Goal: Task Accomplishment & Management: Use online tool/utility

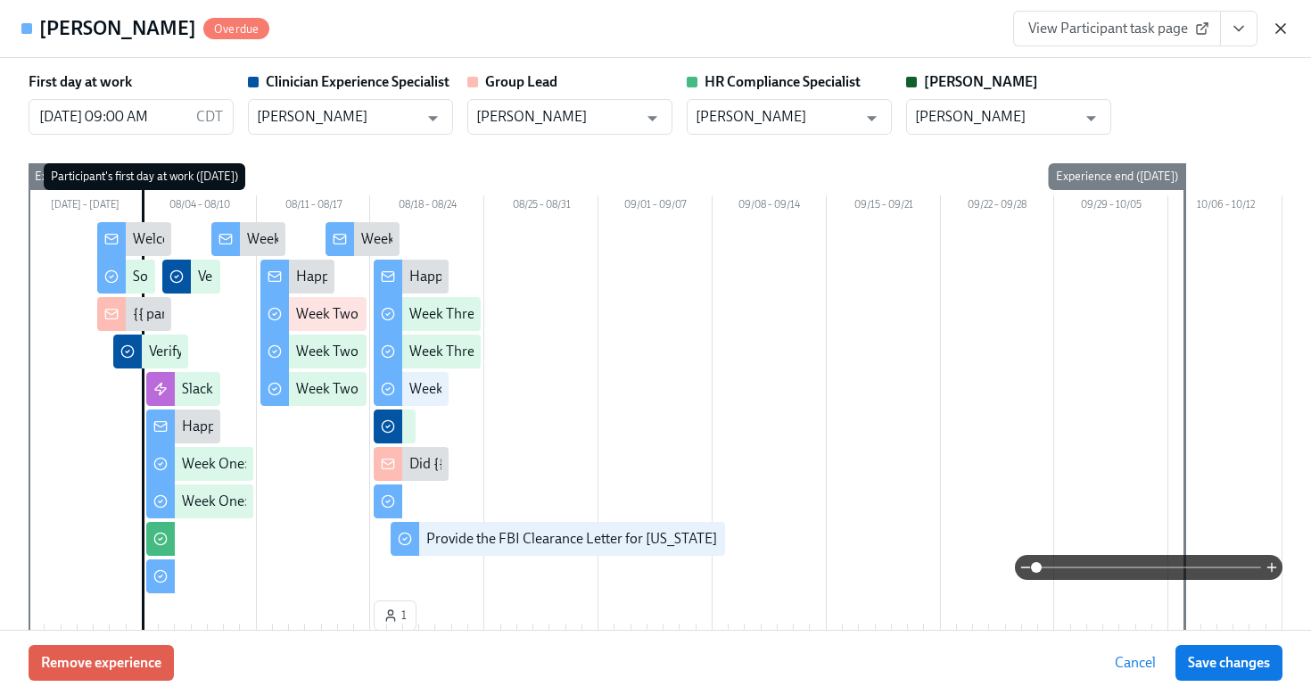
scroll to position [120, 0]
click at [1228, 24] on button "View task page" at bounding box center [1238, 29] width 37 height 36
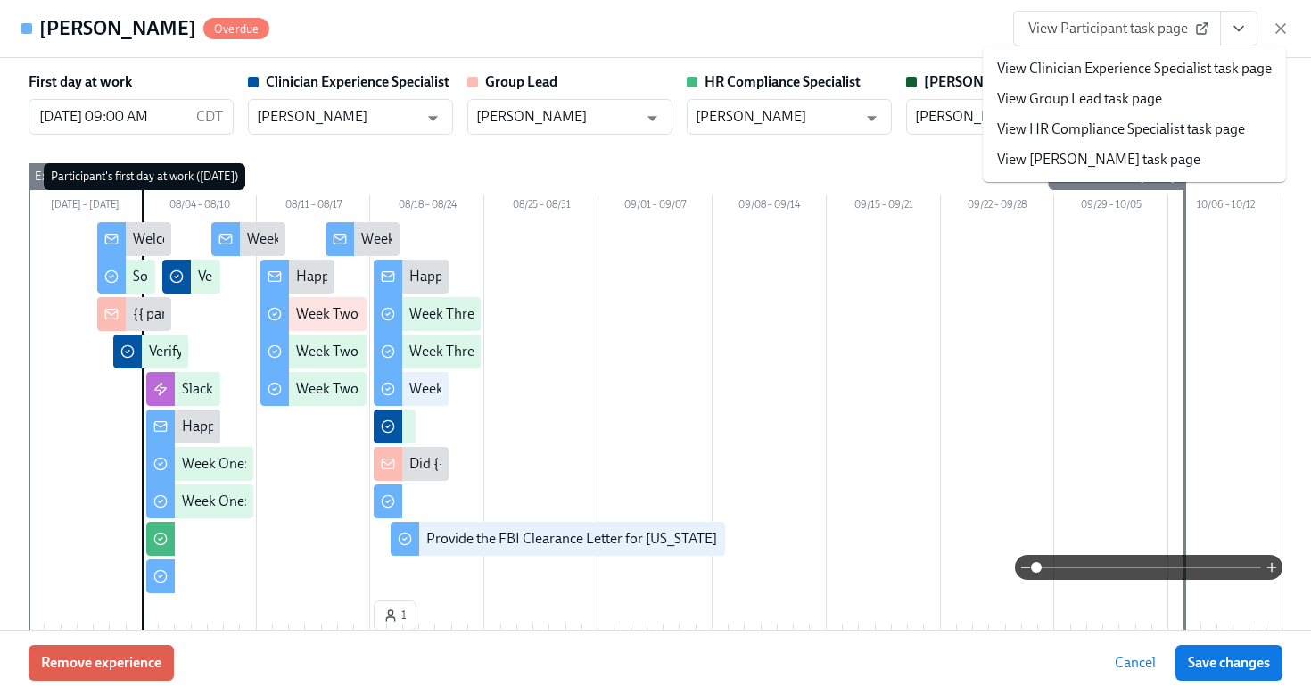
click at [1177, 122] on link "View HR Compliance Specialist task page" at bounding box center [1121, 130] width 248 height 20
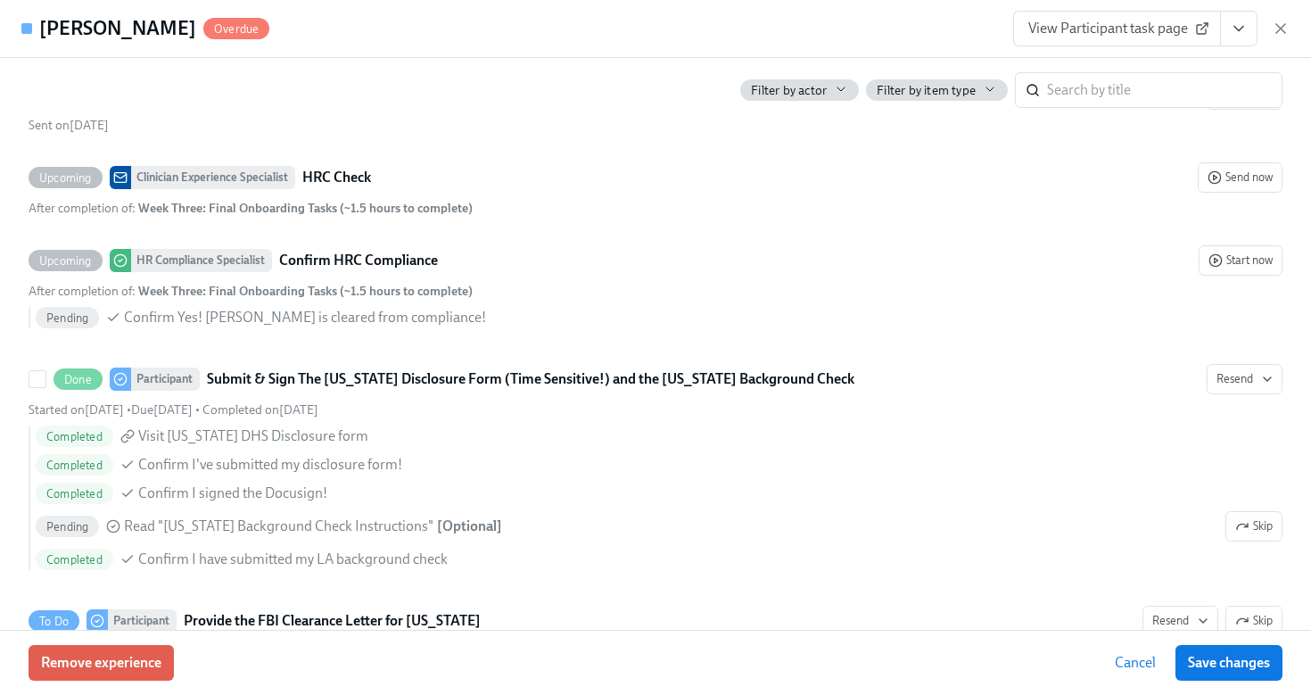
scroll to position [3958, 0]
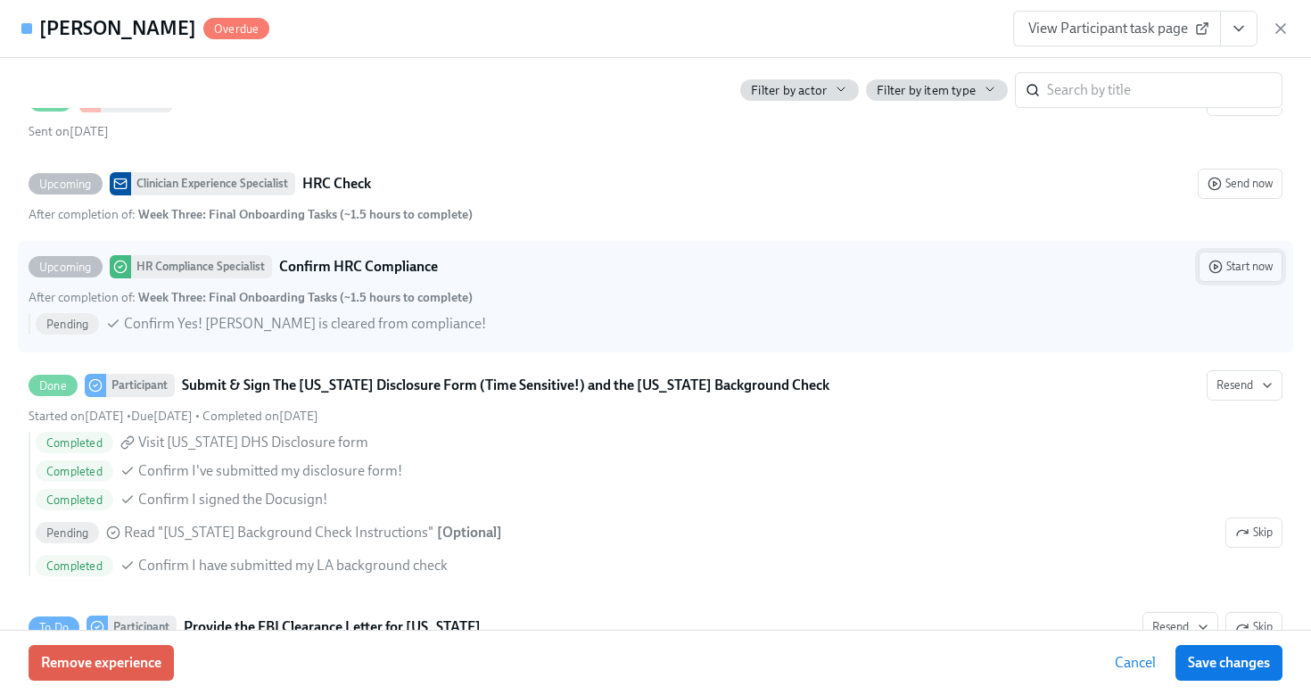
click at [1254, 274] on span "Start now" at bounding box center [1241, 267] width 64 height 18
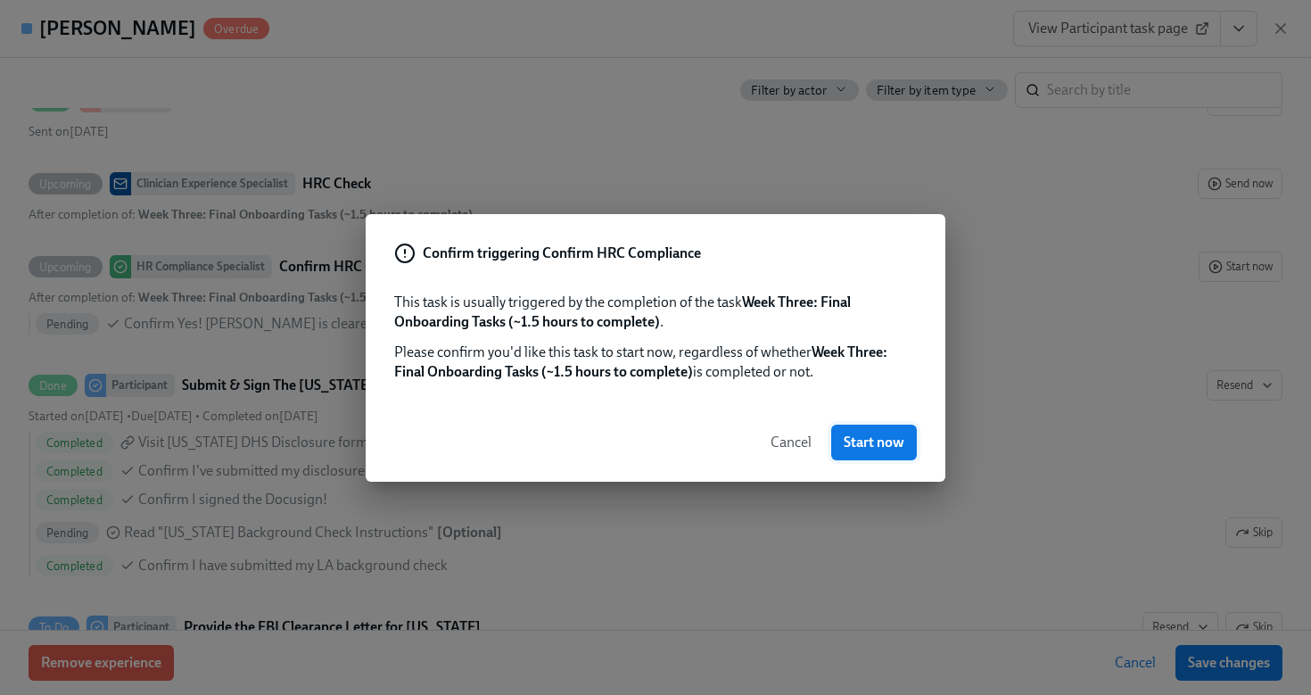
click at [889, 442] on span "Start now" at bounding box center [874, 442] width 61 height 18
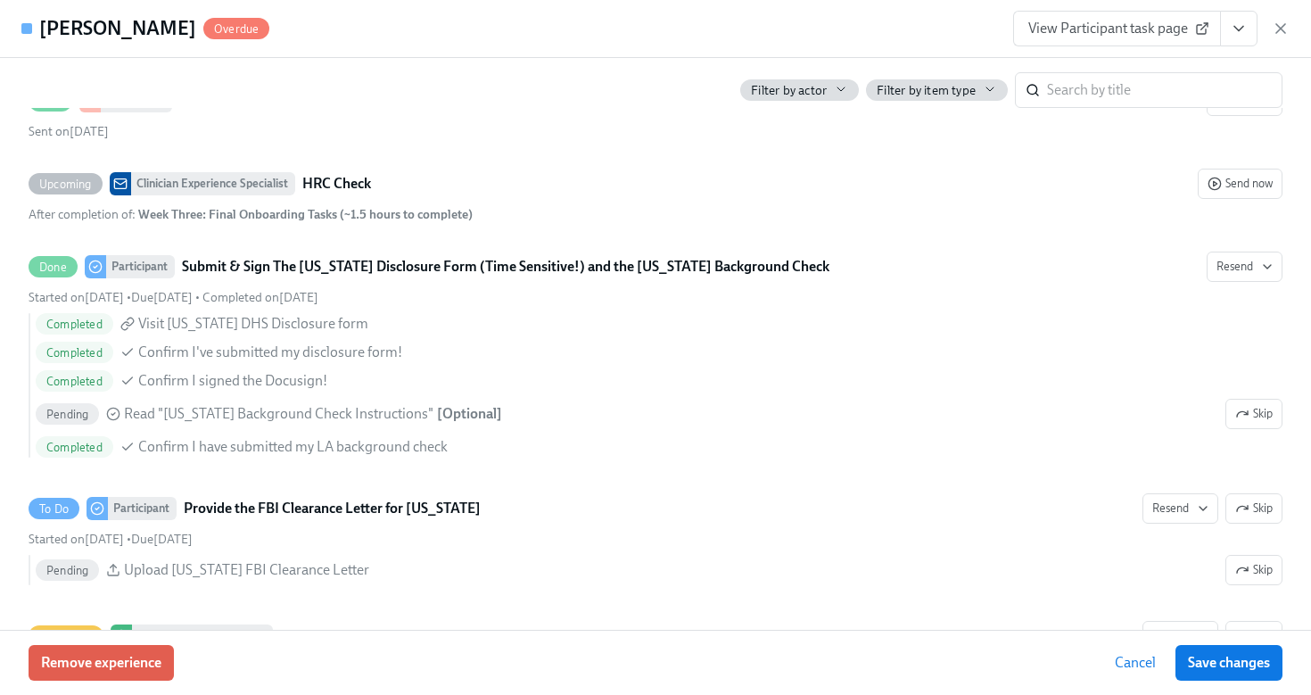
click at [1243, 35] on icon "View task page" at bounding box center [1239, 29] width 18 height 18
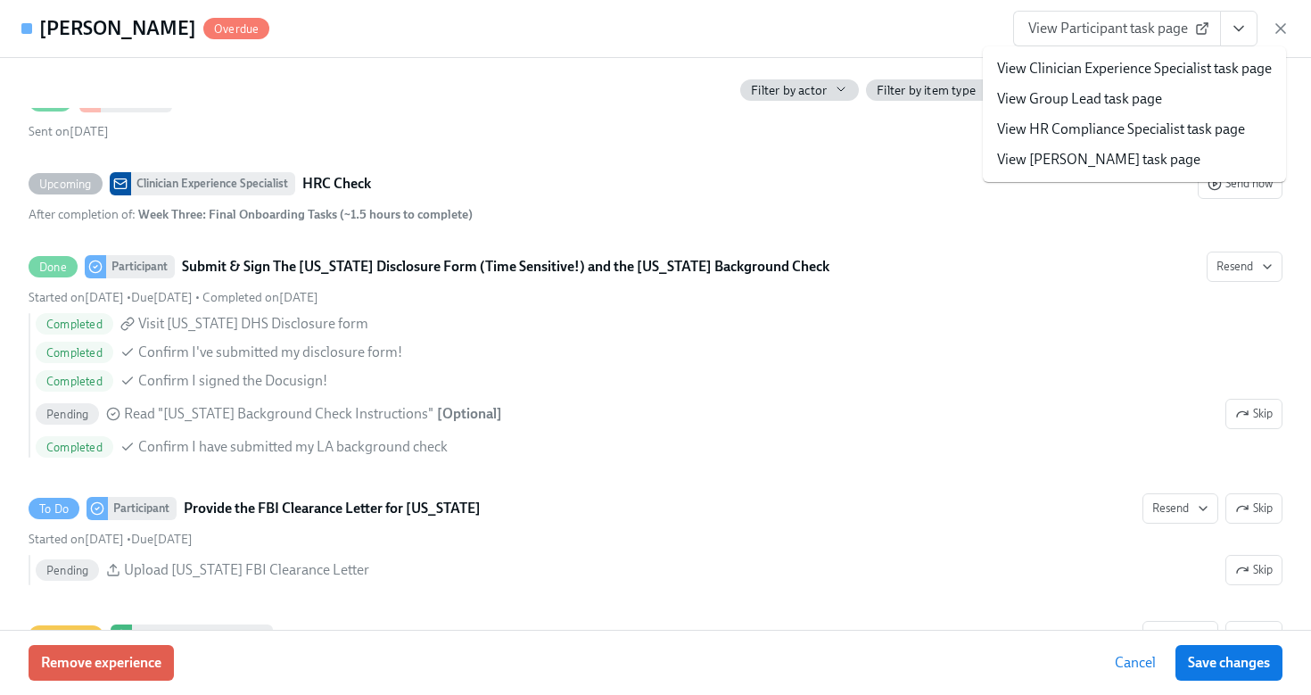
click at [1197, 123] on link "View HR Compliance Specialist task page" at bounding box center [1121, 130] width 248 height 20
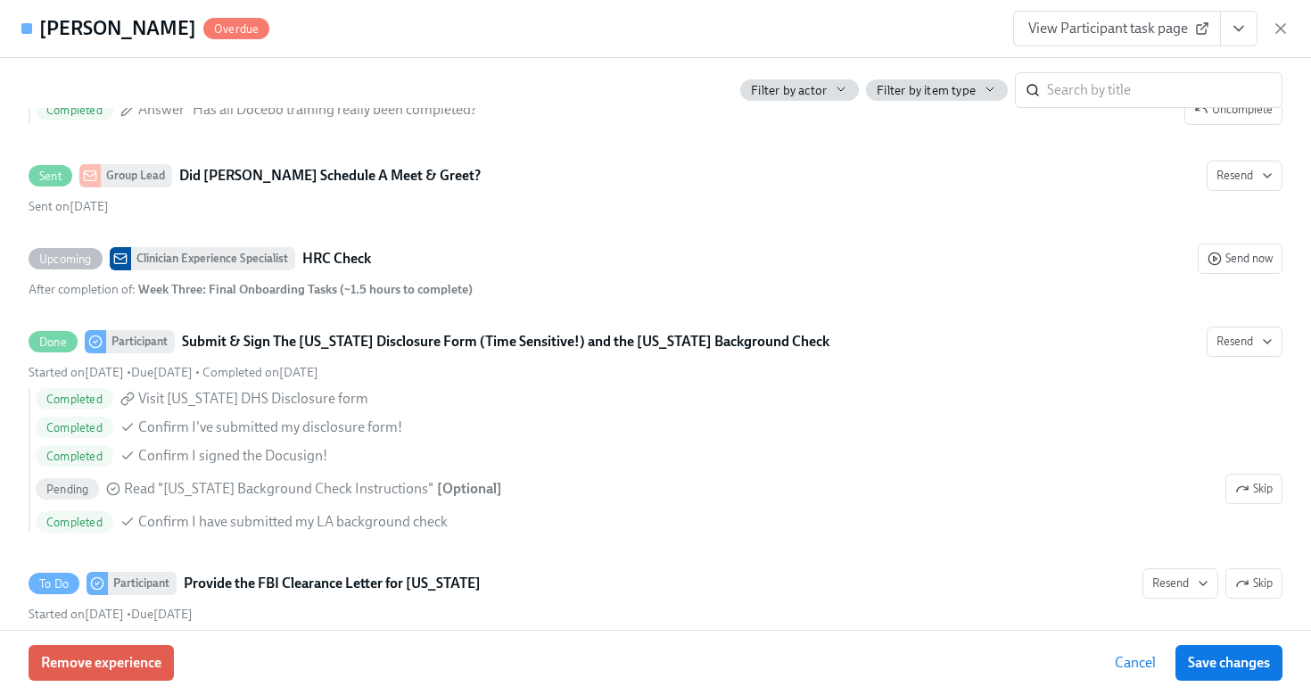
scroll to position [4033, 0]
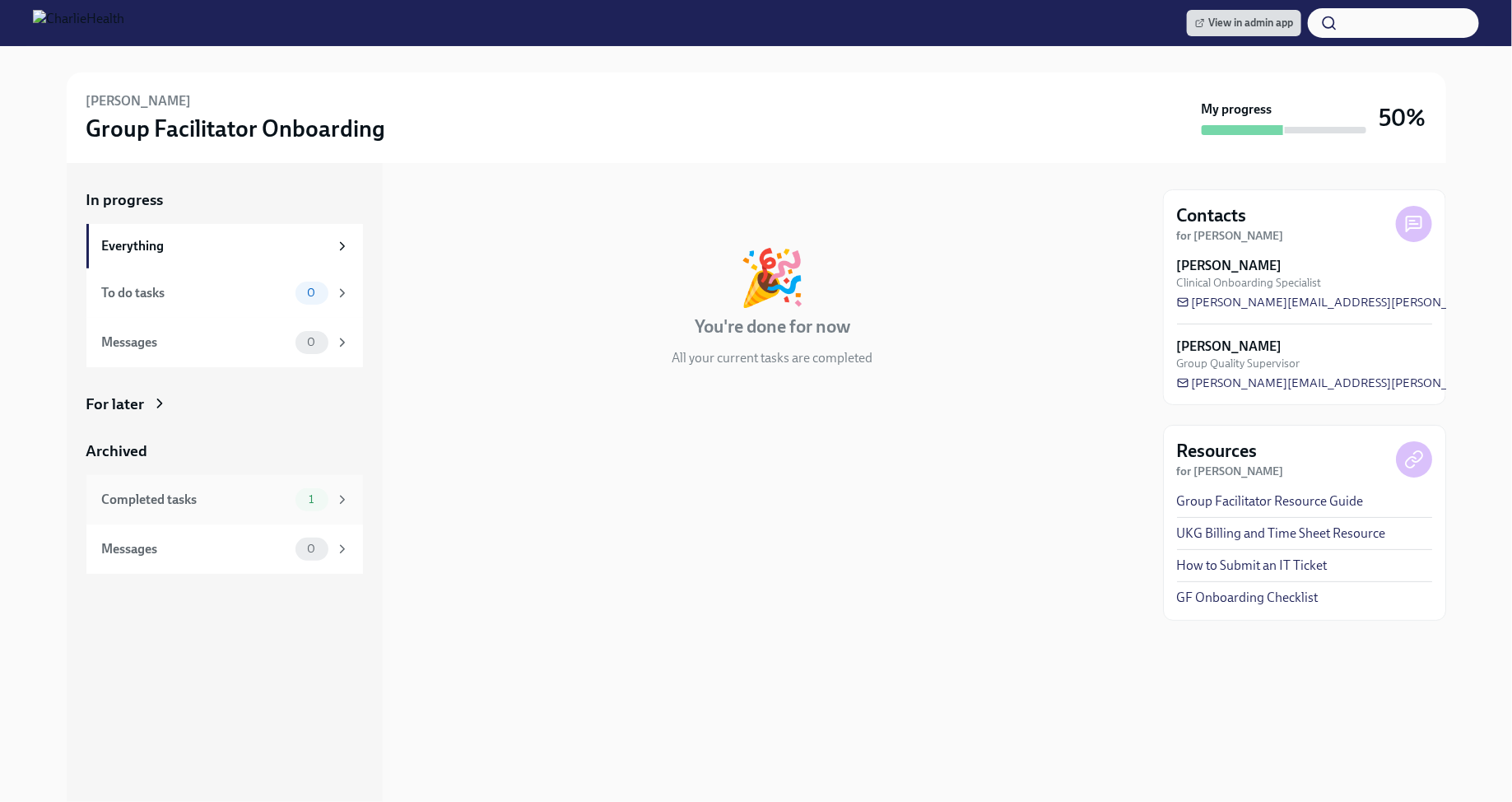
click at [333, 507] on div "1" at bounding box center [322, 499] width 54 height 23
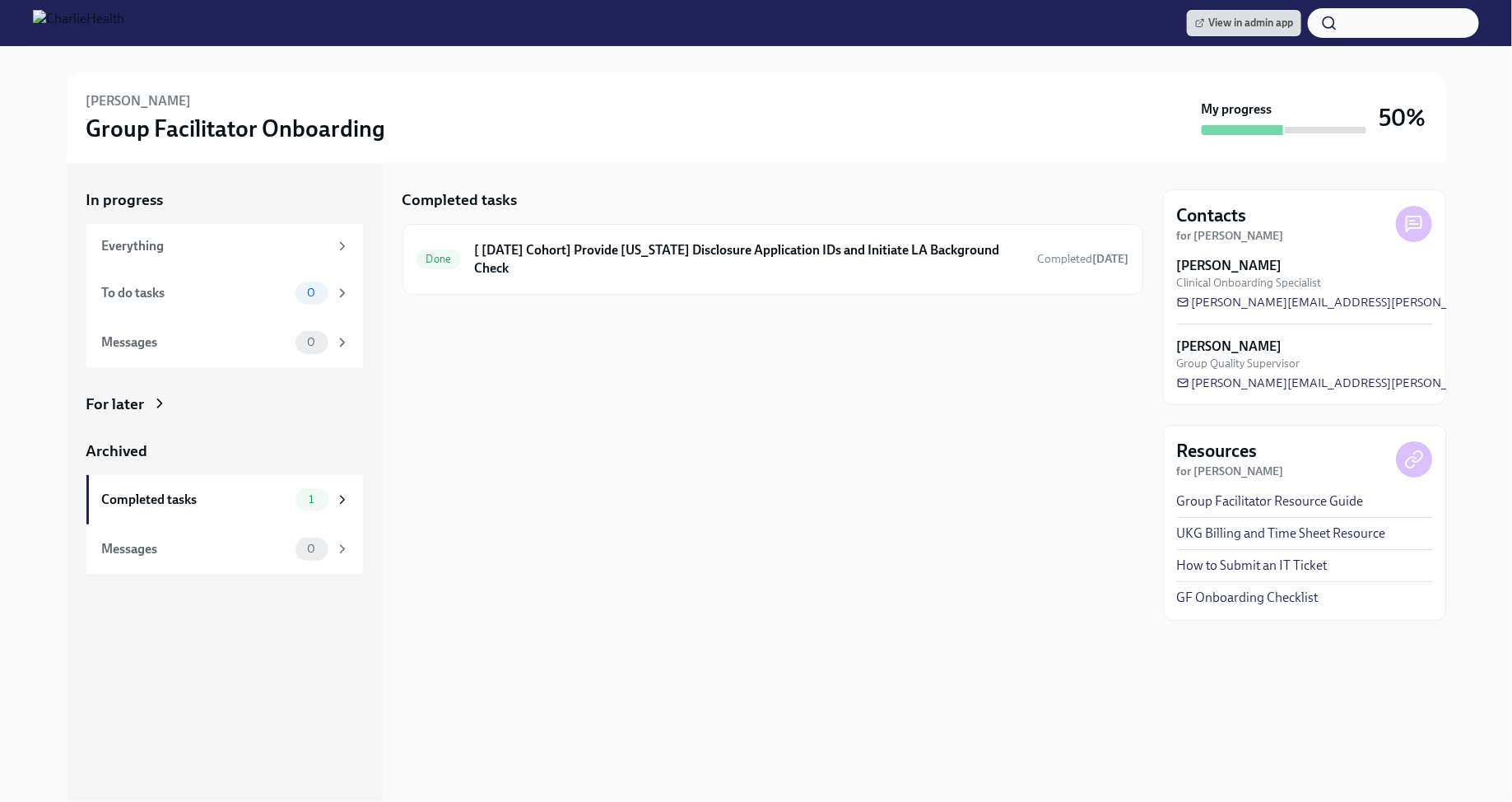
click at [141, 408] on div "For later" at bounding box center [115, 403] width 58 height 21
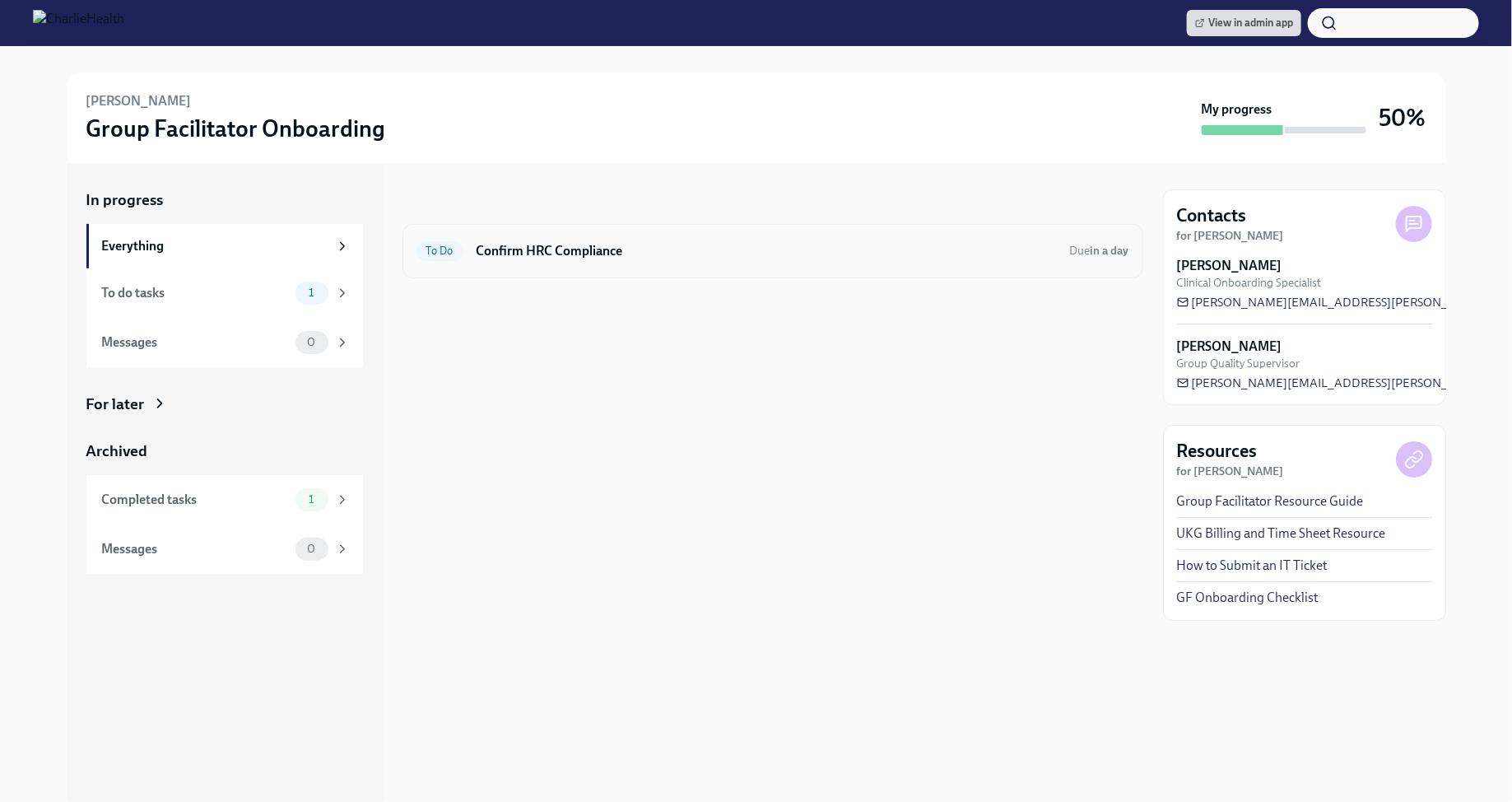
click at [966, 255] on h6 "Confirm HRC Compliance" at bounding box center [766, 251] width 581 height 18
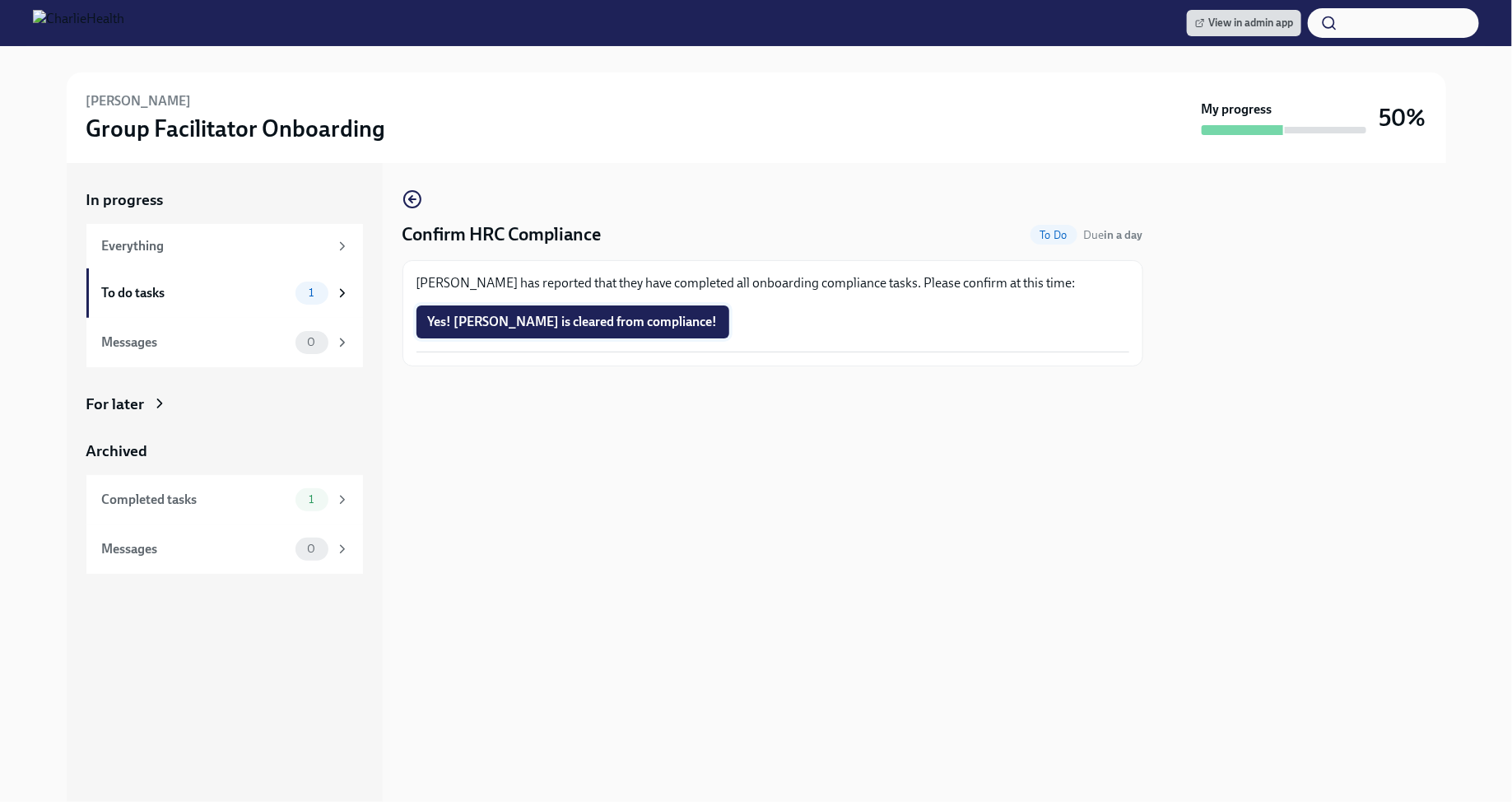
click at [642, 325] on span "Yes! [PERSON_NAME] is cleared from compliance!" at bounding box center [573, 322] width 290 height 17
